Goal: Information Seeking & Learning: Learn about a topic

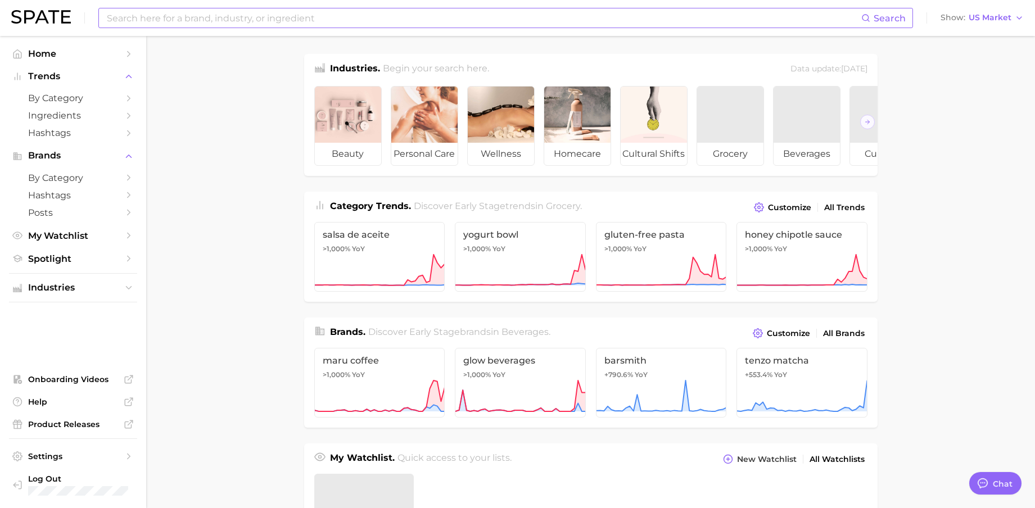
click at [288, 19] on input at bounding box center [484, 17] width 756 height 19
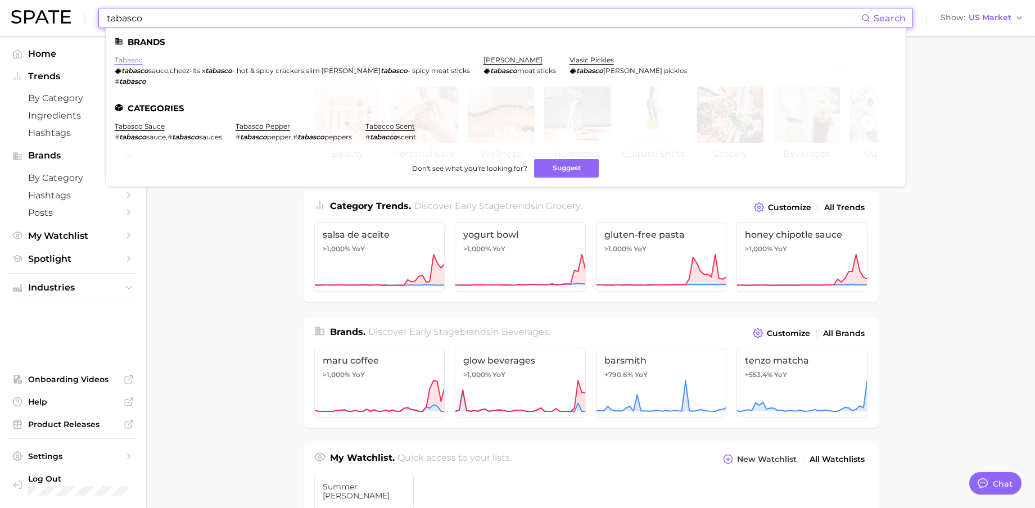
type input "tabasco"
click at [139, 62] on link "tabasco" at bounding box center [129, 60] width 28 height 8
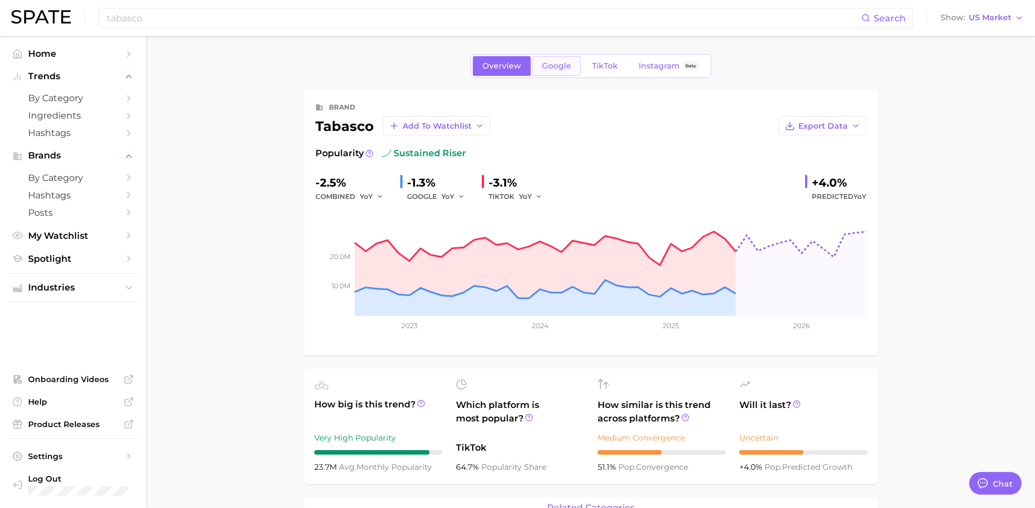
click at [552, 60] on link "Google" at bounding box center [556, 66] width 48 height 20
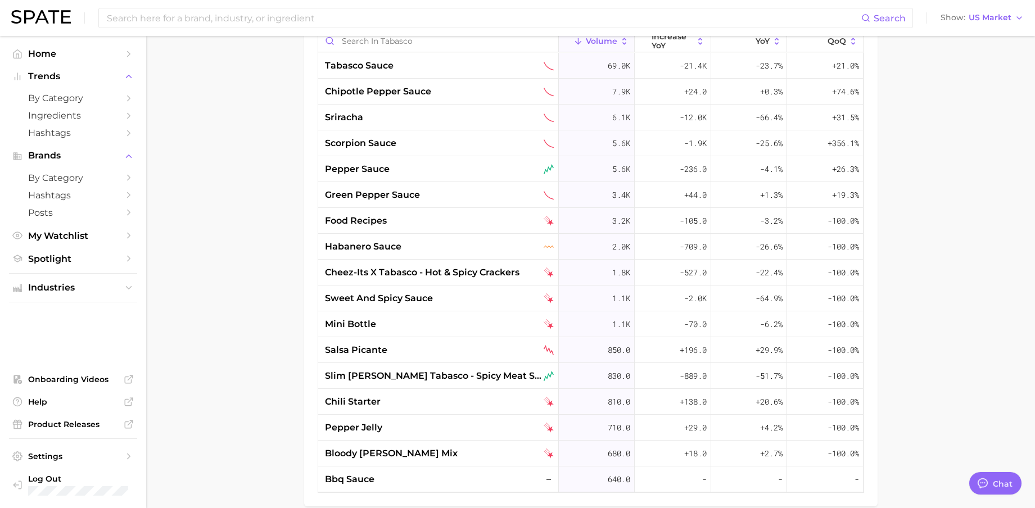
scroll to position [607, 0]
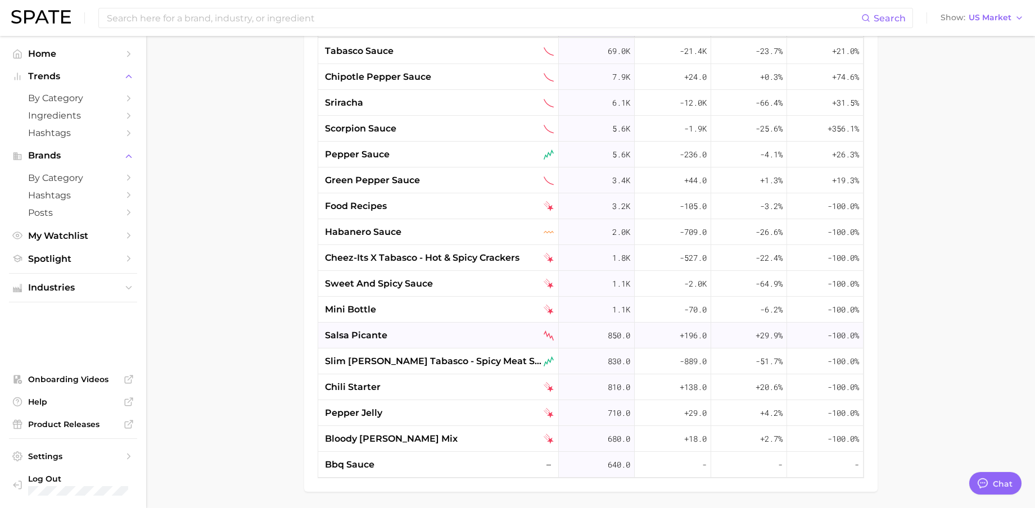
click at [404, 339] on div "salsa picante" at bounding box center [439, 335] width 229 height 13
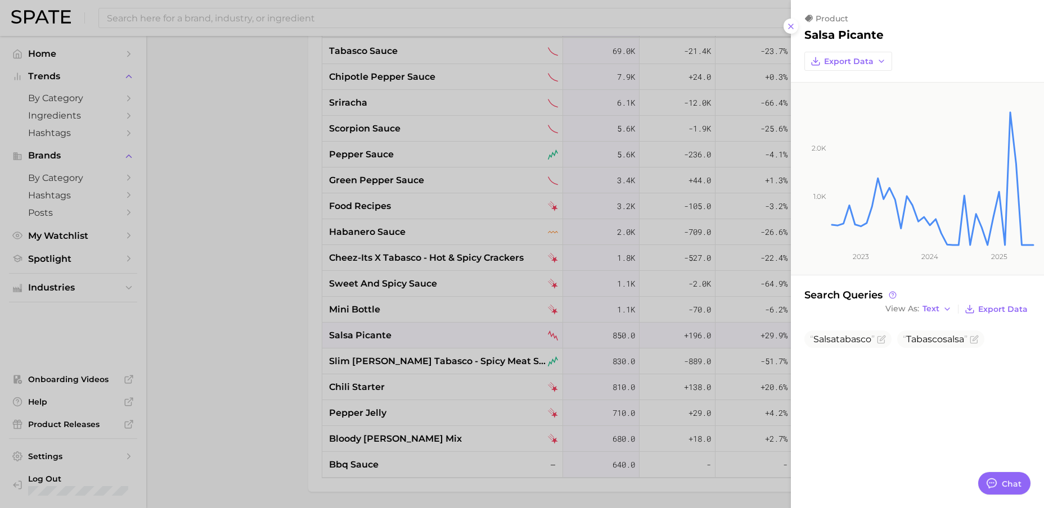
click at [254, 302] on div at bounding box center [522, 254] width 1044 height 508
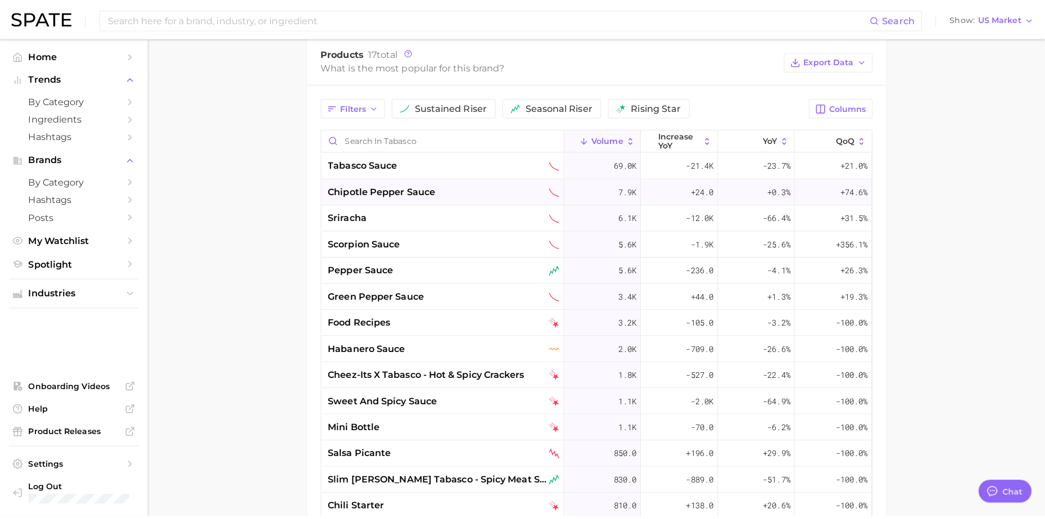
scroll to position [503, 0]
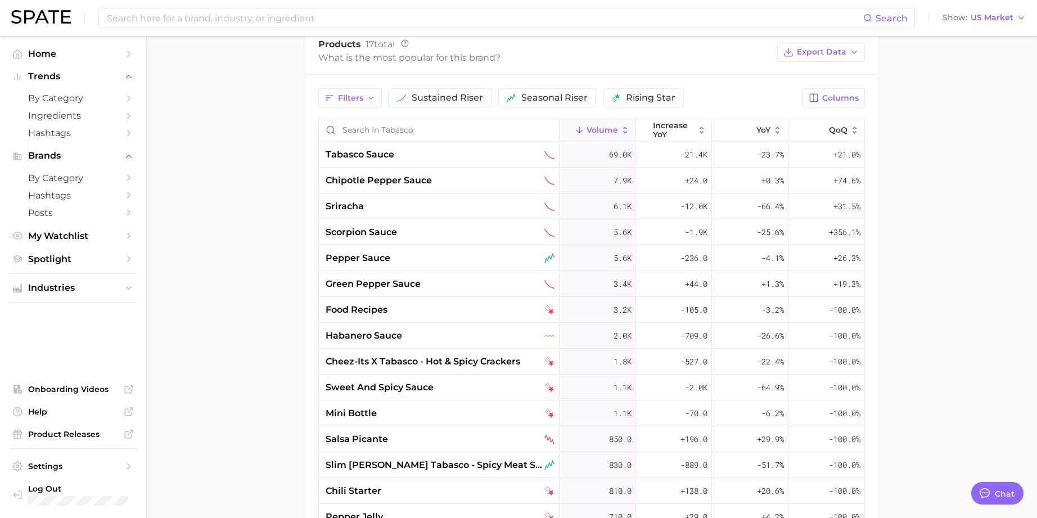
type textarea "x"
click at [385, 435] on span "salsa picante" at bounding box center [357, 438] width 62 height 13
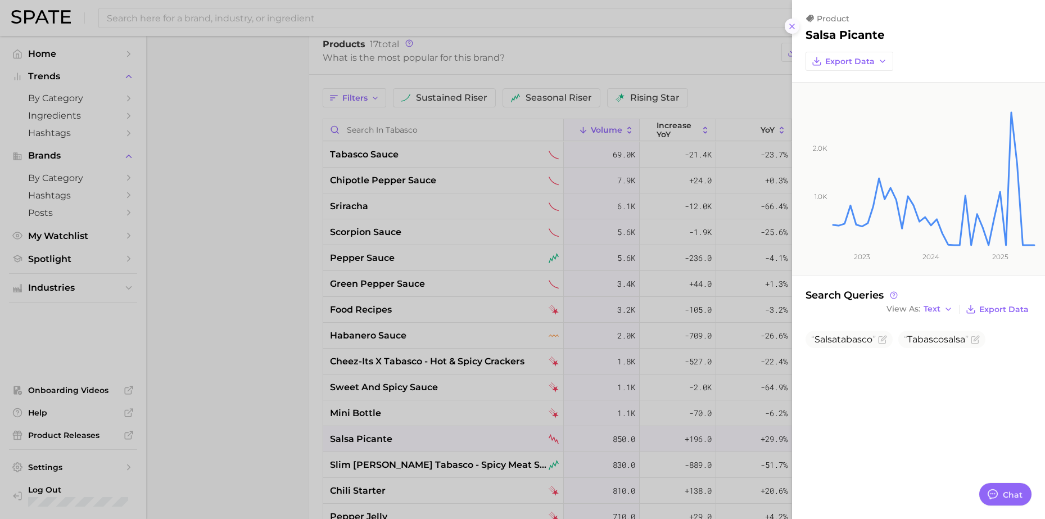
click at [789, 29] on icon at bounding box center [792, 26] width 9 height 9
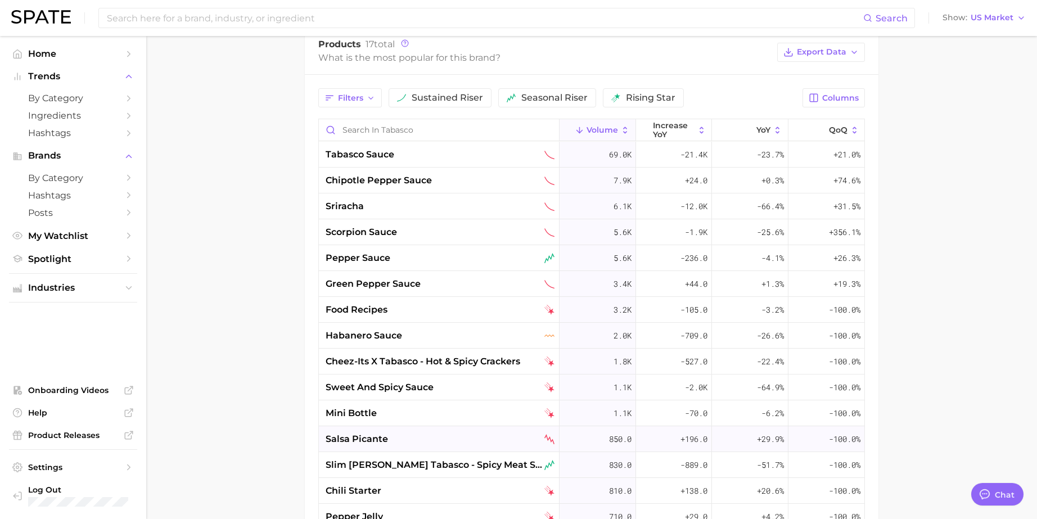
click at [383, 441] on span "salsa picante" at bounding box center [357, 438] width 62 height 13
